Goal: Obtain resource: Download file/media

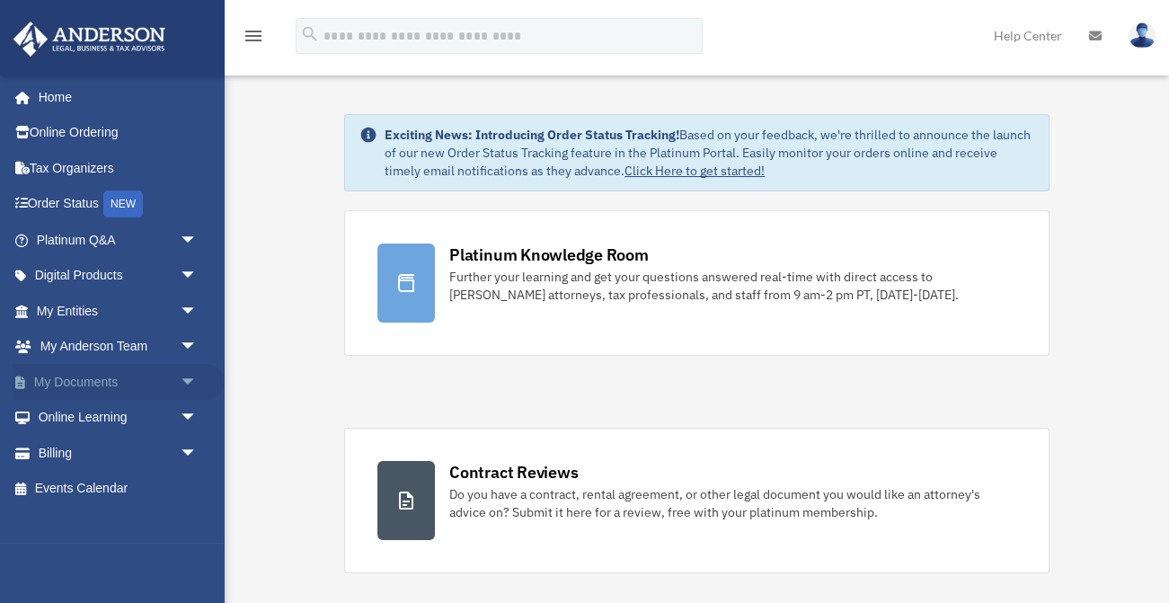
click at [93, 374] on link "My Documents arrow_drop_down" at bounding box center [119, 382] width 212 height 36
click at [96, 380] on link "My Documents arrow_drop_down" at bounding box center [119, 382] width 212 height 36
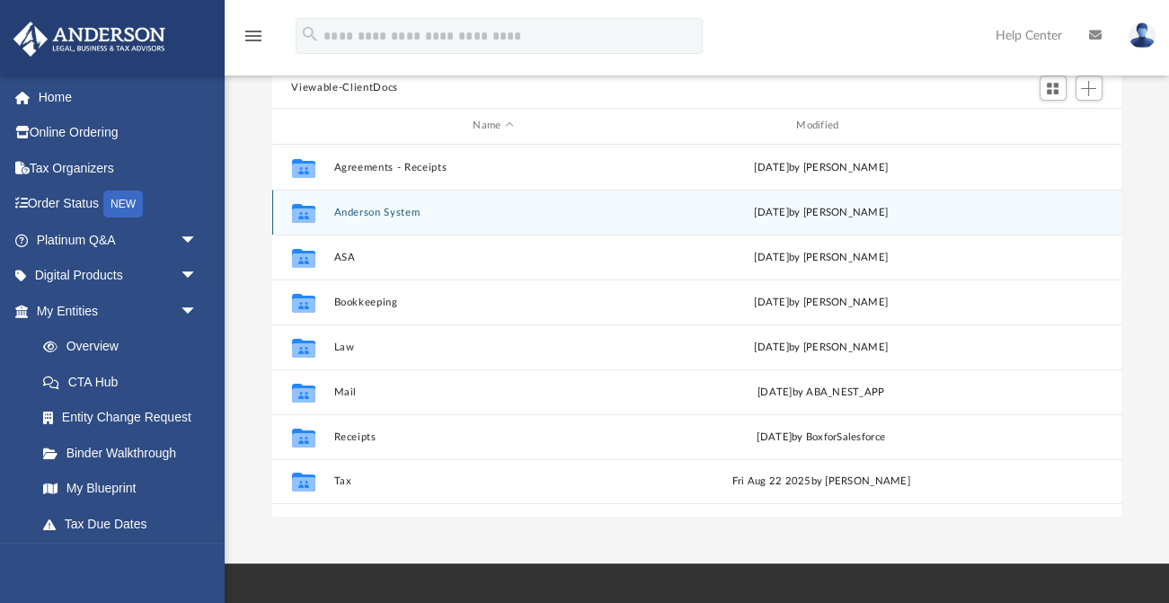
scroll to position [167, 0]
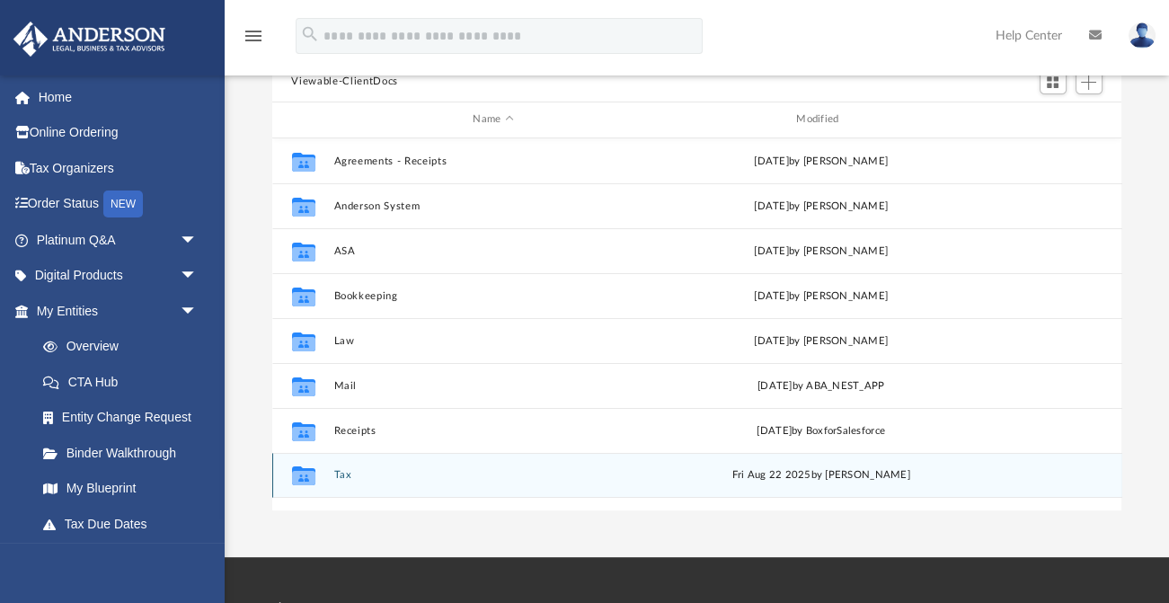
click at [335, 476] on button "Tax" at bounding box center [493, 475] width 320 height 12
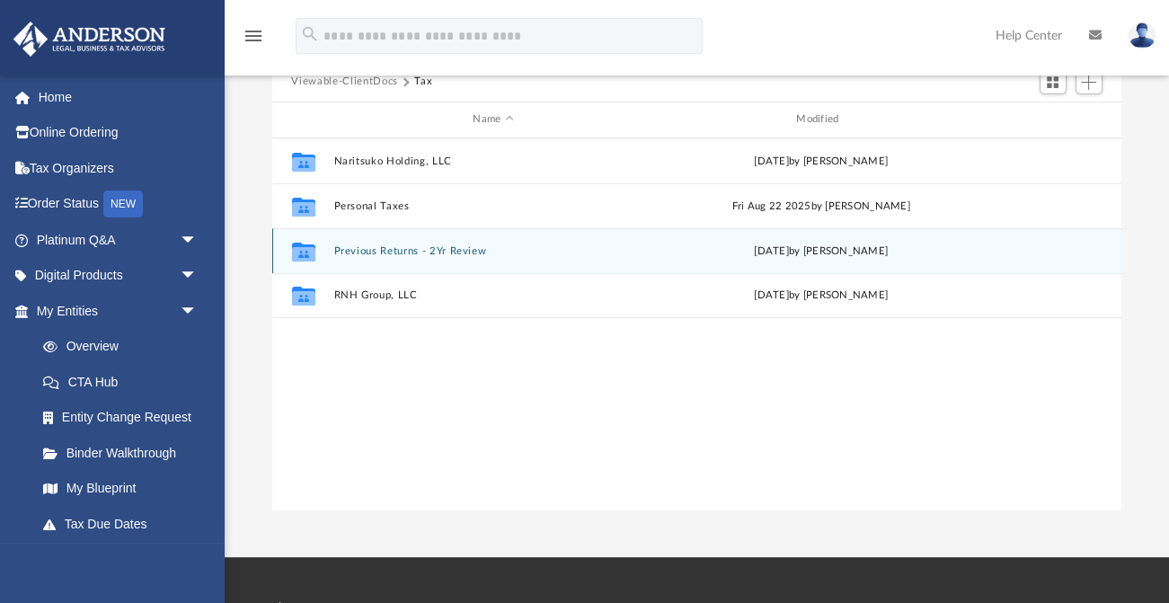
click at [398, 254] on button "Previous Returns - 2Yr Review" at bounding box center [493, 250] width 320 height 12
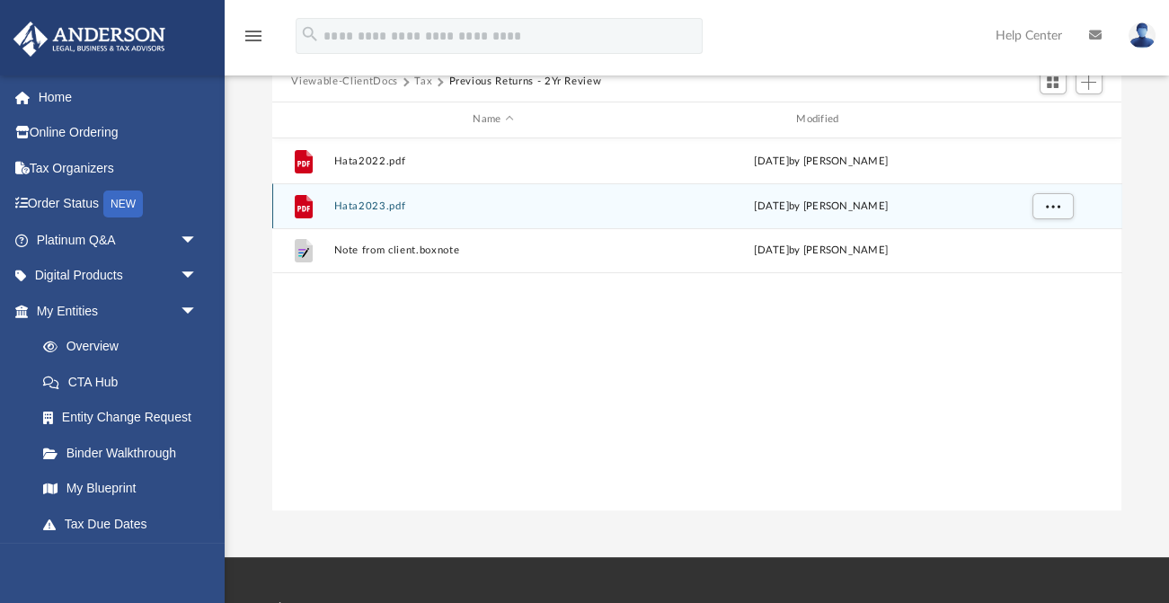
click at [378, 207] on button "Hata2023.pdf" at bounding box center [493, 206] width 320 height 12
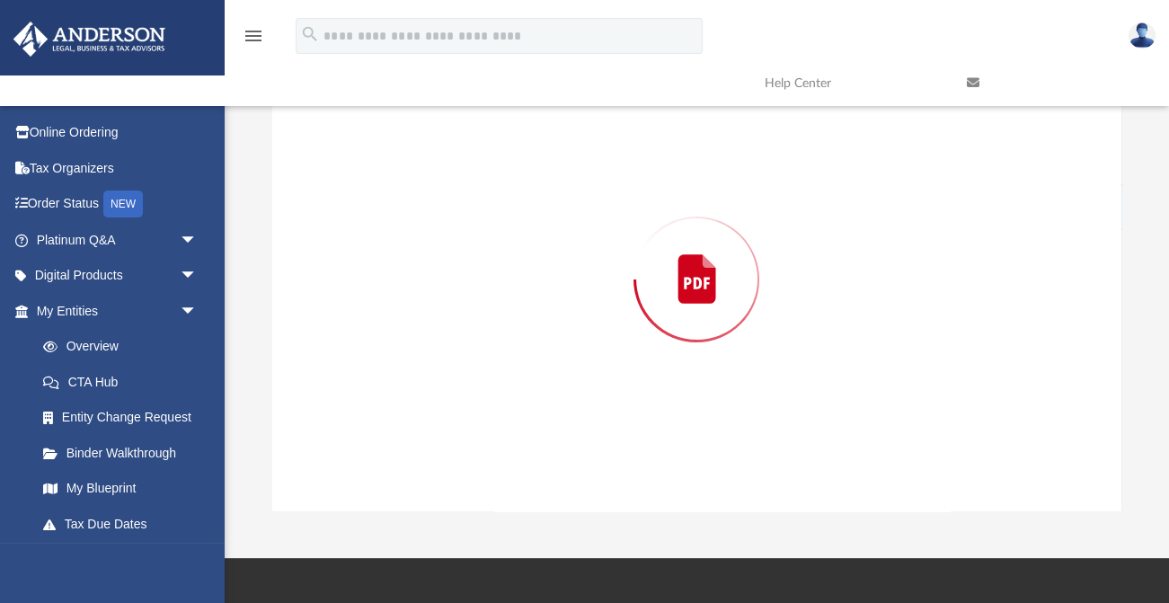
click at [378, 207] on div "Preview" at bounding box center [697, 280] width 850 height 464
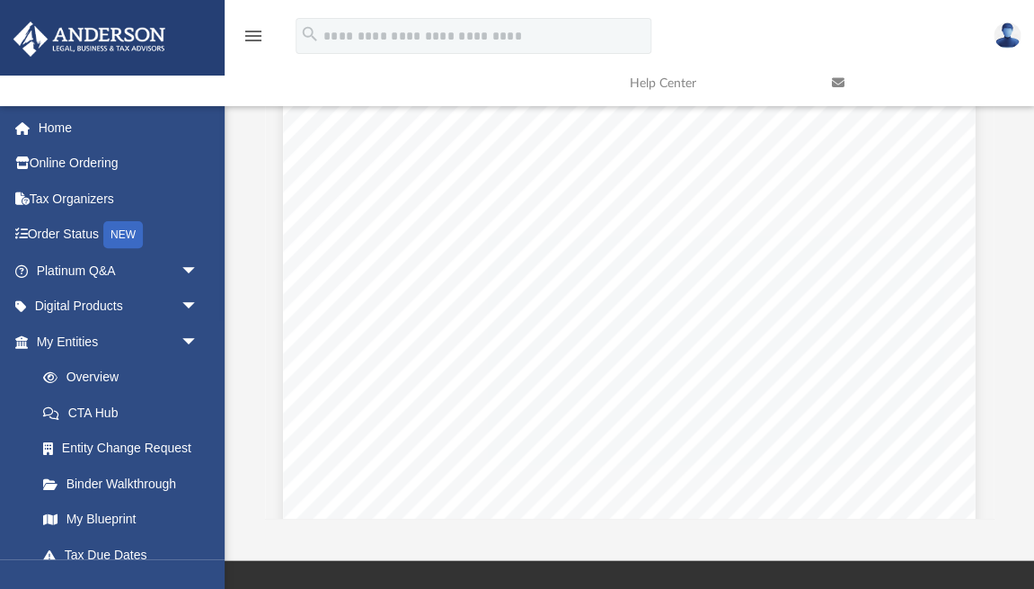
scroll to position [72, 0]
